Goal: Find specific page/section: Find specific page/section

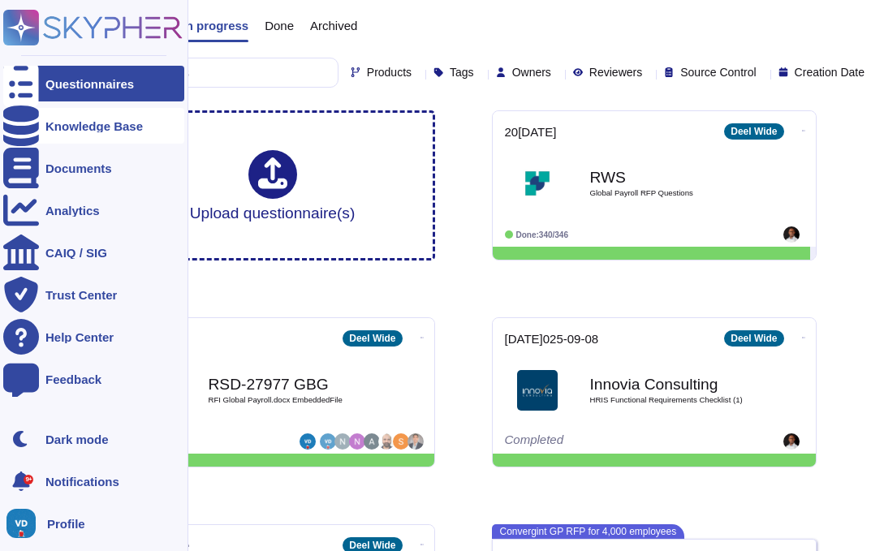
click at [22, 129] on icon at bounding box center [21, 126] width 36 height 41
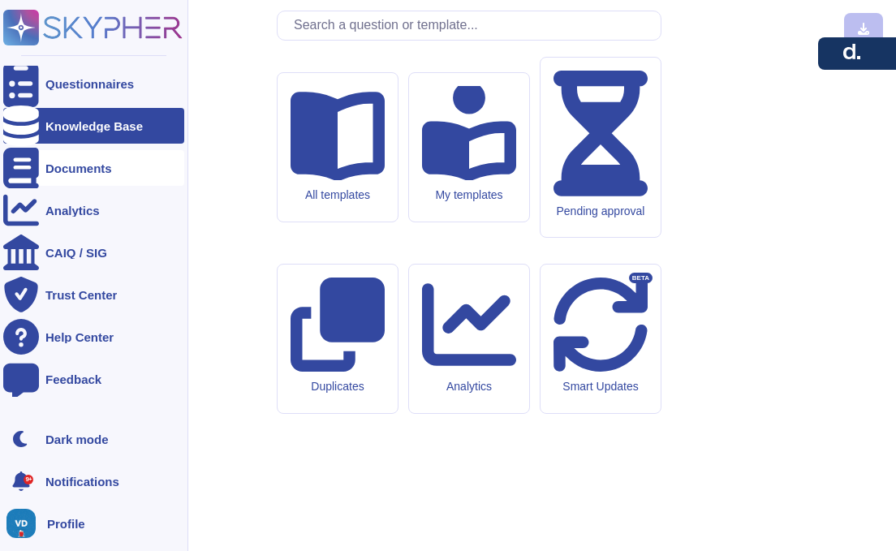
click at [94, 166] on div "Documents" at bounding box center [78, 168] width 67 height 12
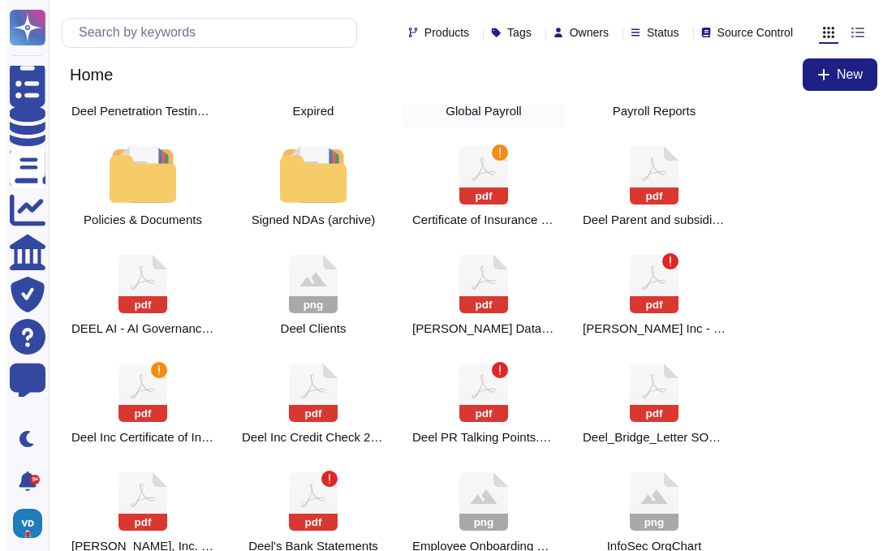
scroll to position [201, 0]
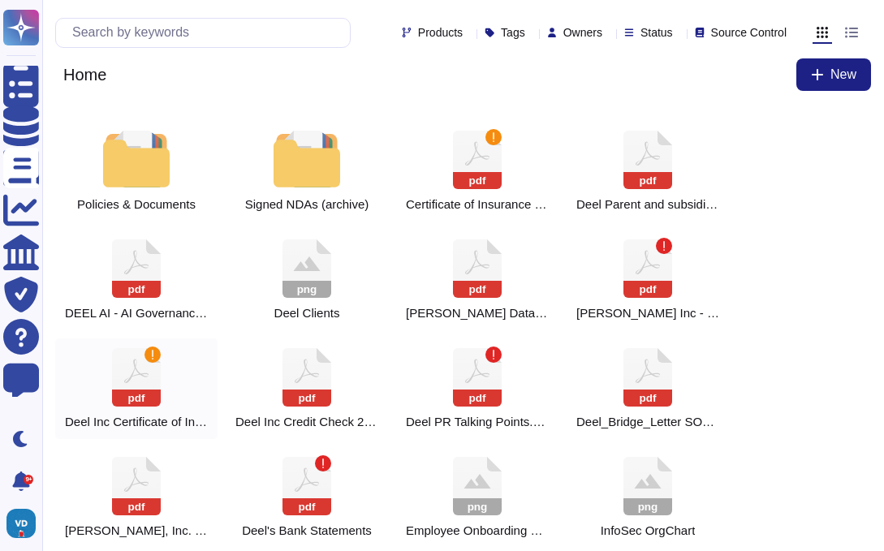
click at [139, 380] on icon at bounding box center [136, 377] width 49 height 58
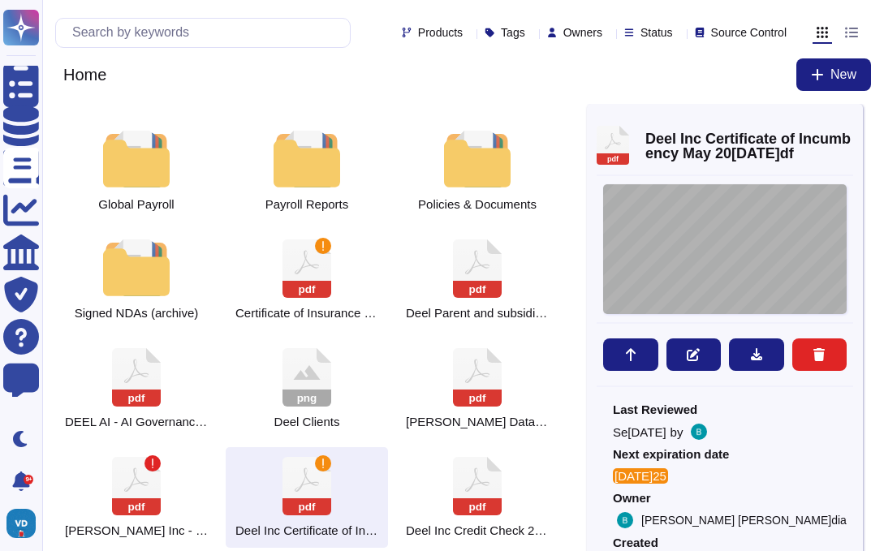
click at [775, 273] on div "4145 - 1437 - 0895[PERSON_NAME]EEL , INC. CERTIFICATE OF INCUMBENCY May [DATE]E…" at bounding box center [725, 249] width 244 height 130
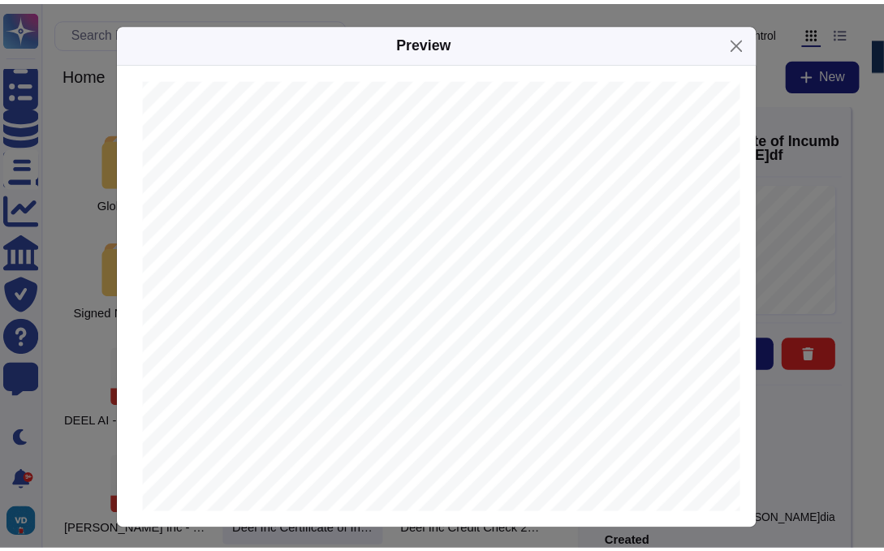
scroll to position [144, 0]
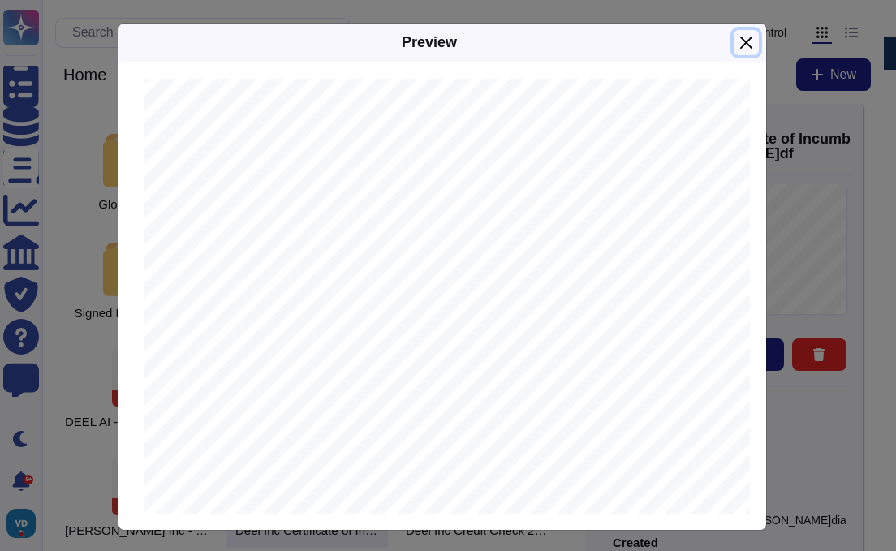
click at [741, 41] on button "Close" at bounding box center [746, 42] width 25 height 25
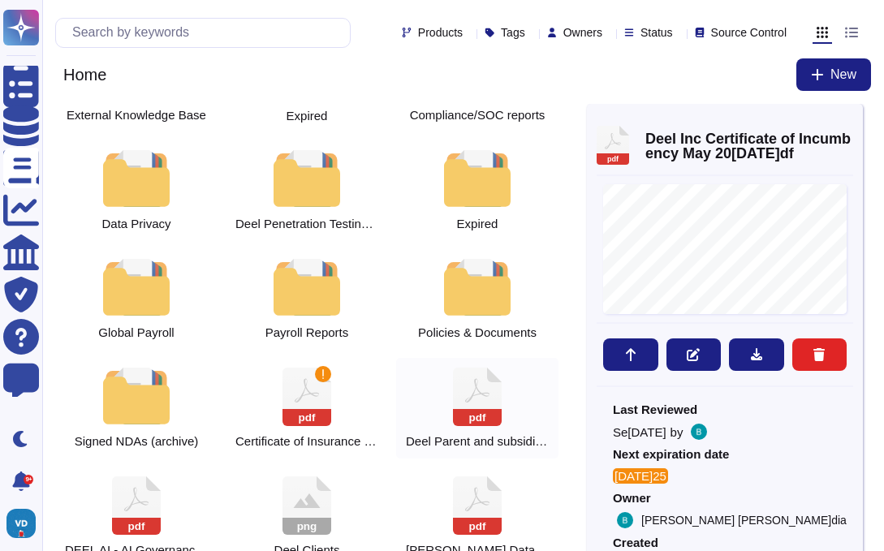
scroll to position [61, 0]
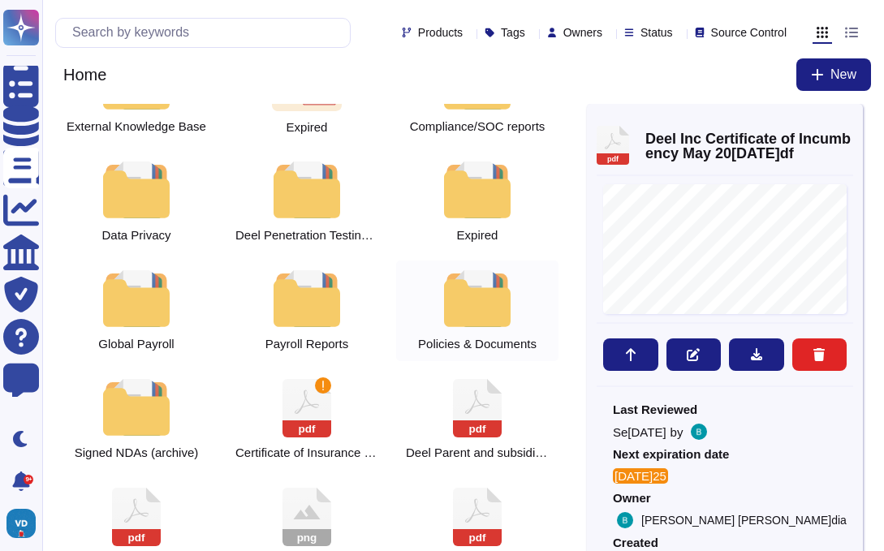
click at [477, 290] on div at bounding box center [477, 298] width 71 height 57
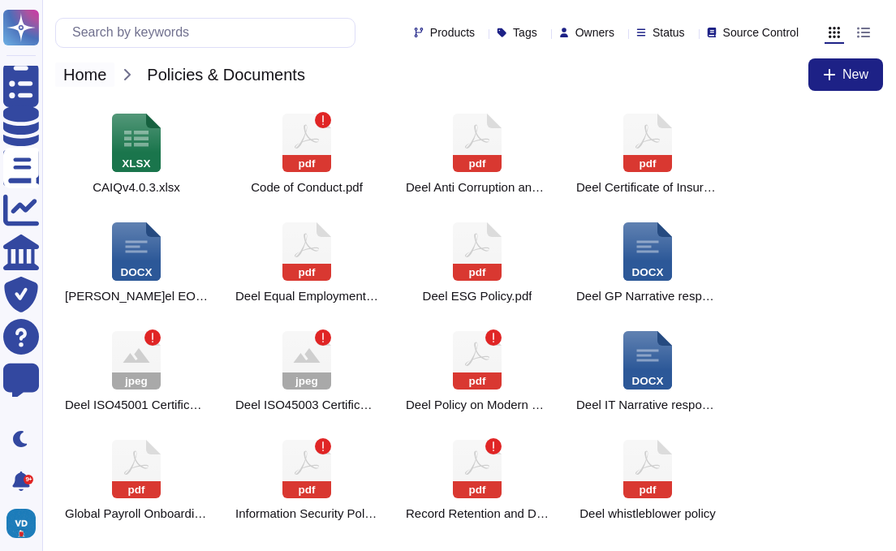
click at [87, 78] on span "Home" at bounding box center [84, 75] width 59 height 24
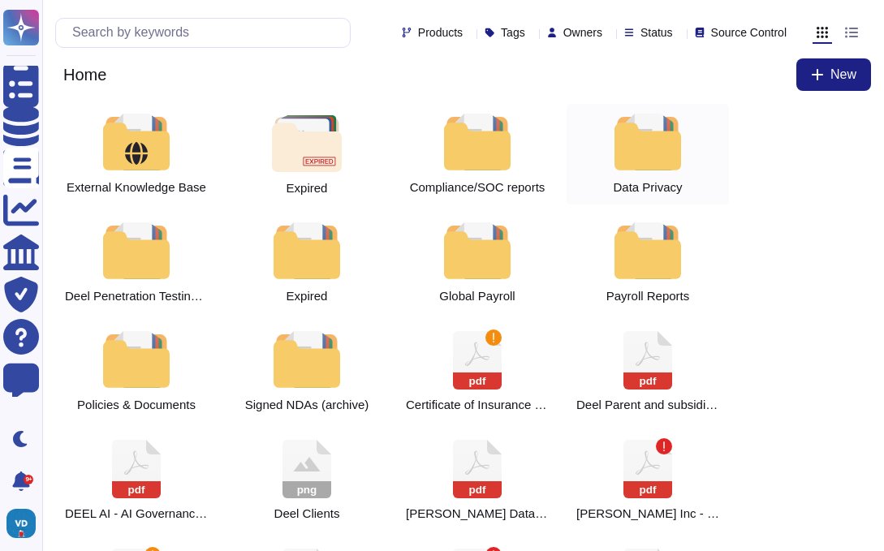
click at [646, 153] on div at bounding box center [647, 142] width 71 height 57
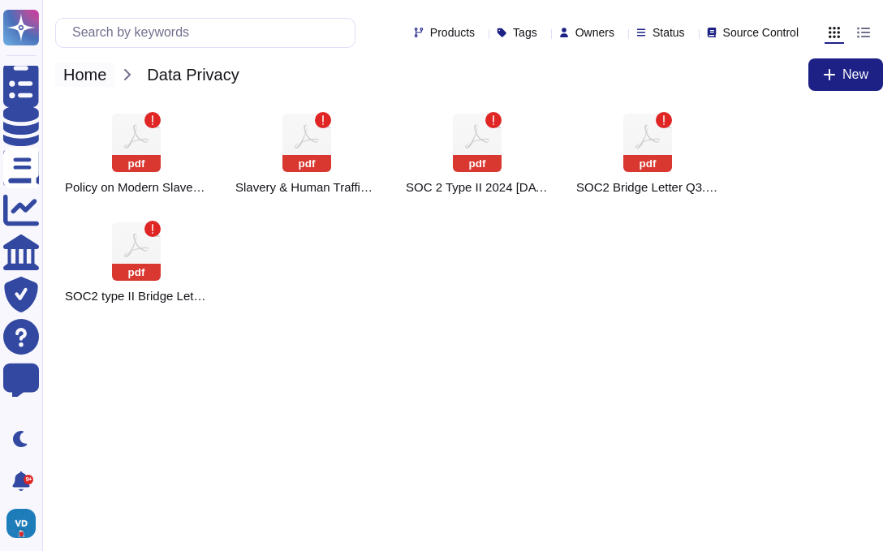
drag, startPoint x: 79, startPoint y: 76, endPoint x: 97, endPoint y: 83, distance: 19.3
click at [80, 76] on span "Home" at bounding box center [84, 75] width 59 height 24
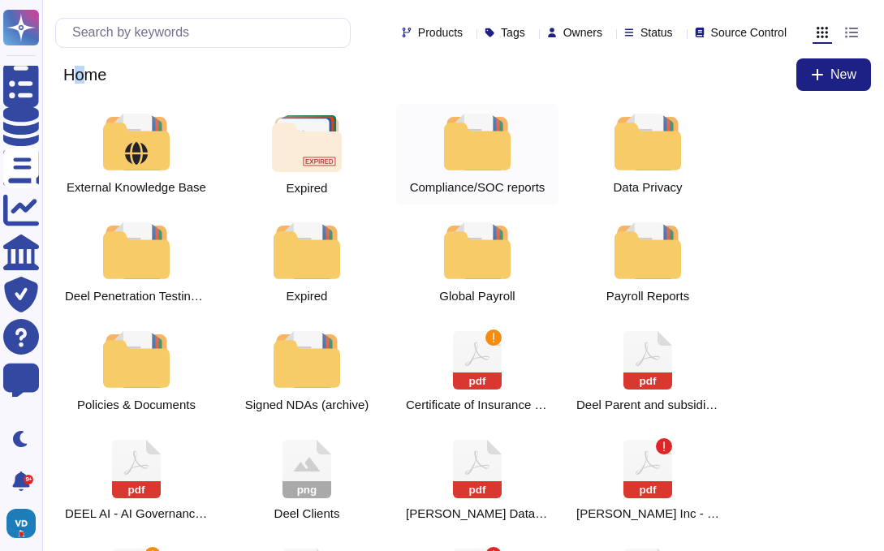
click at [475, 150] on div at bounding box center [477, 142] width 71 height 57
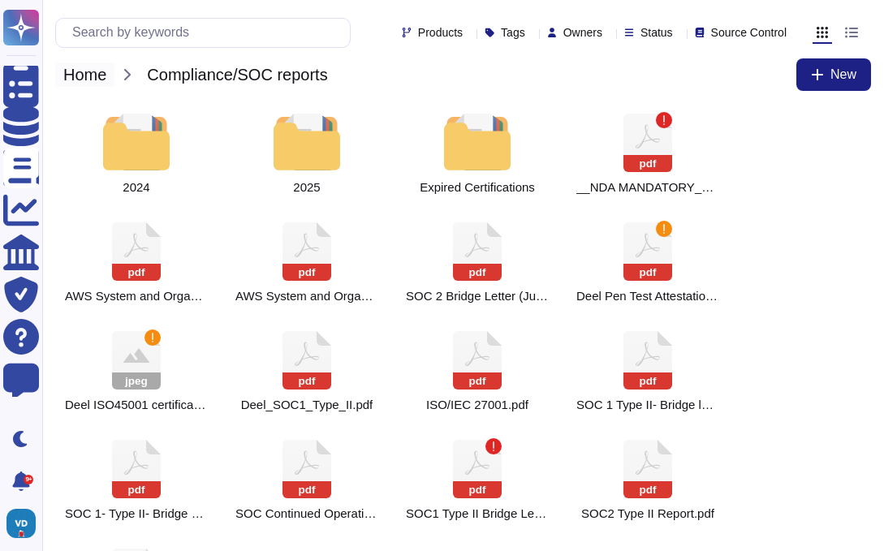
click at [103, 69] on span "Home" at bounding box center [84, 75] width 59 height 24
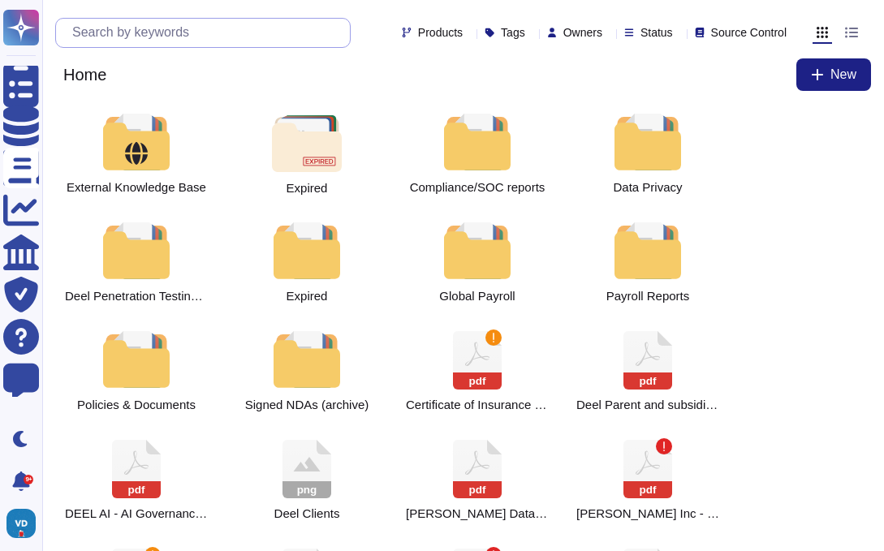
click at [218, 35] on input "text" at bounding box center [207, 33] width 286 height 28
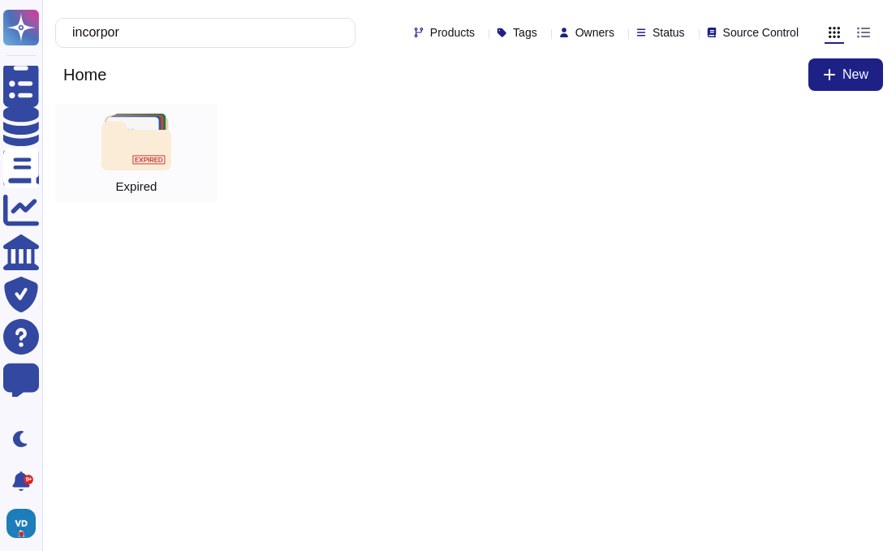
click at [142, 155] on img at bounding box center [136, 142] width 69 height 57
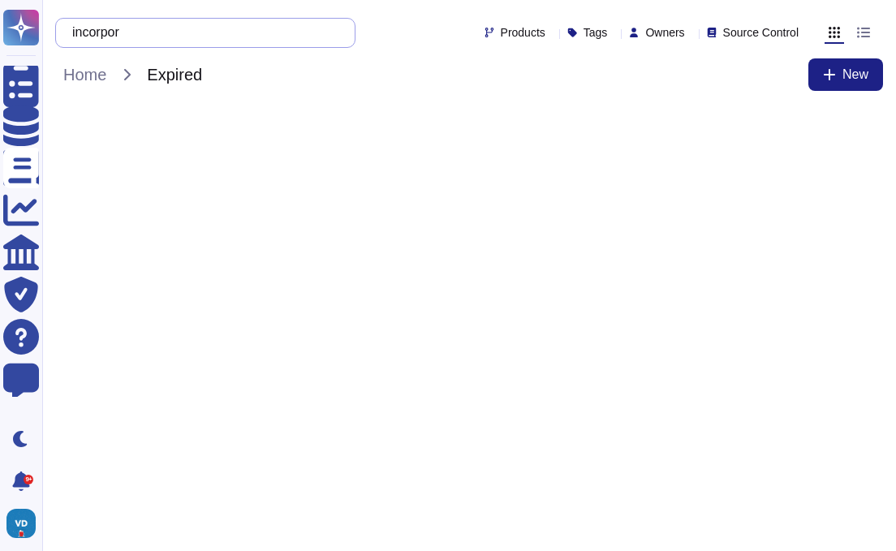
click at [152, 27] on input "incorpor" at bounding box center [201, 33] width 274 height 28
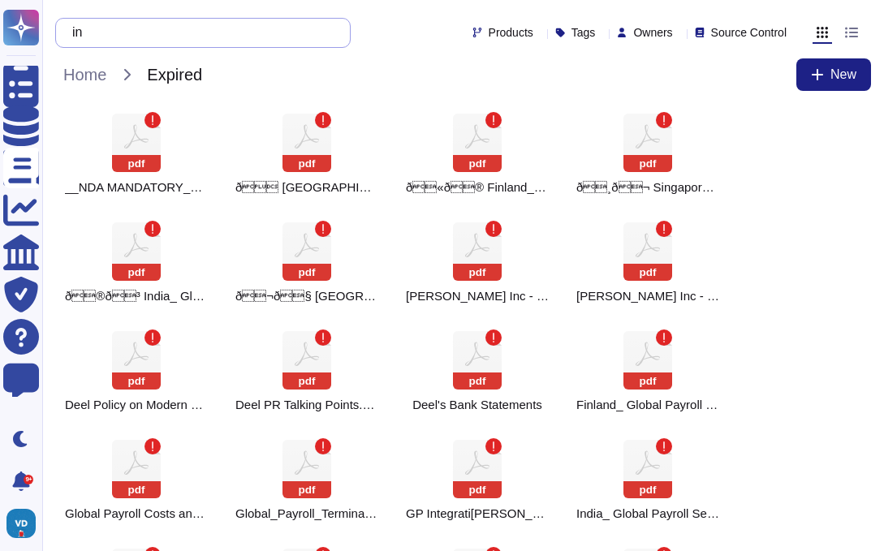
type input "i"
